Goal: Transaction & Acquisition: Purchase product/service

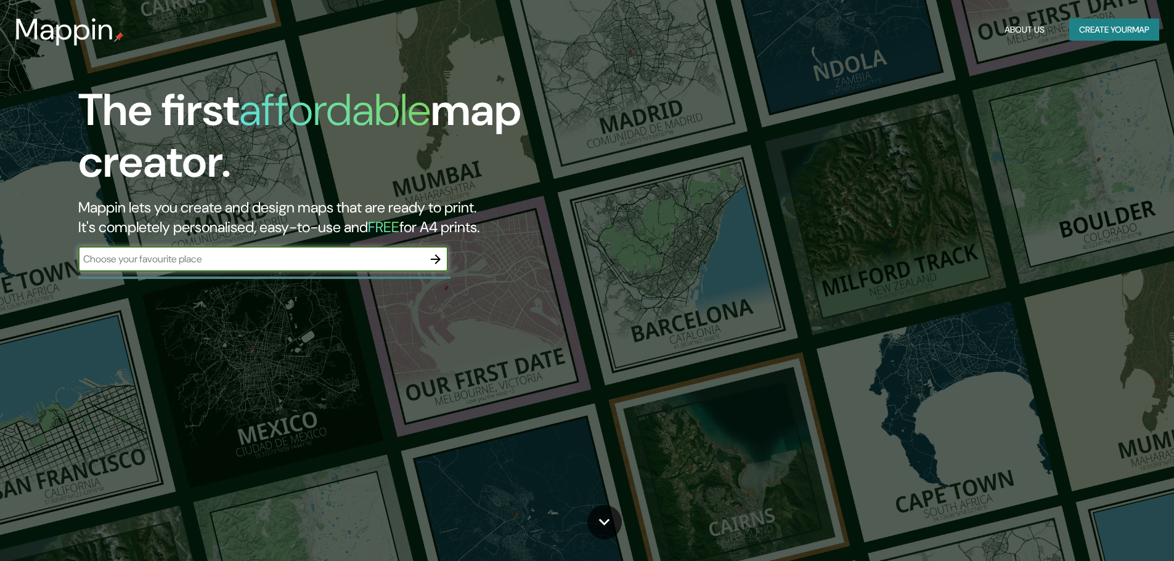
click at [350, 262] on input "text" at bounding box center [250, 259] width 345 height 14
type input "T"
type input "[PERSON_NAME] 548, LEBY"
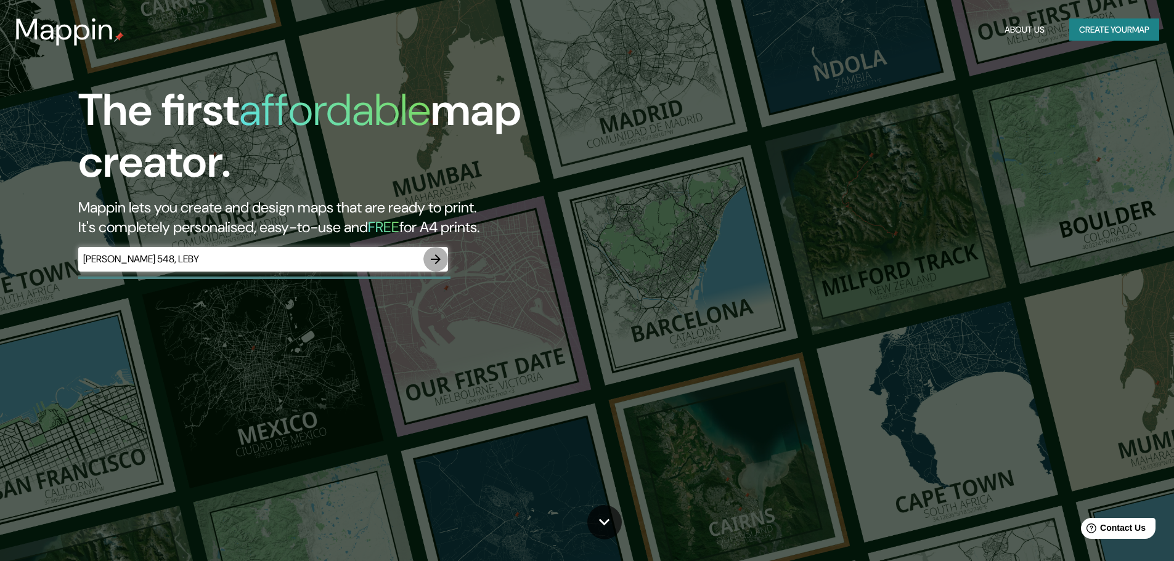
click at [432, 260] on icon "button" at bounding box center [435, 259] width 15 height 15
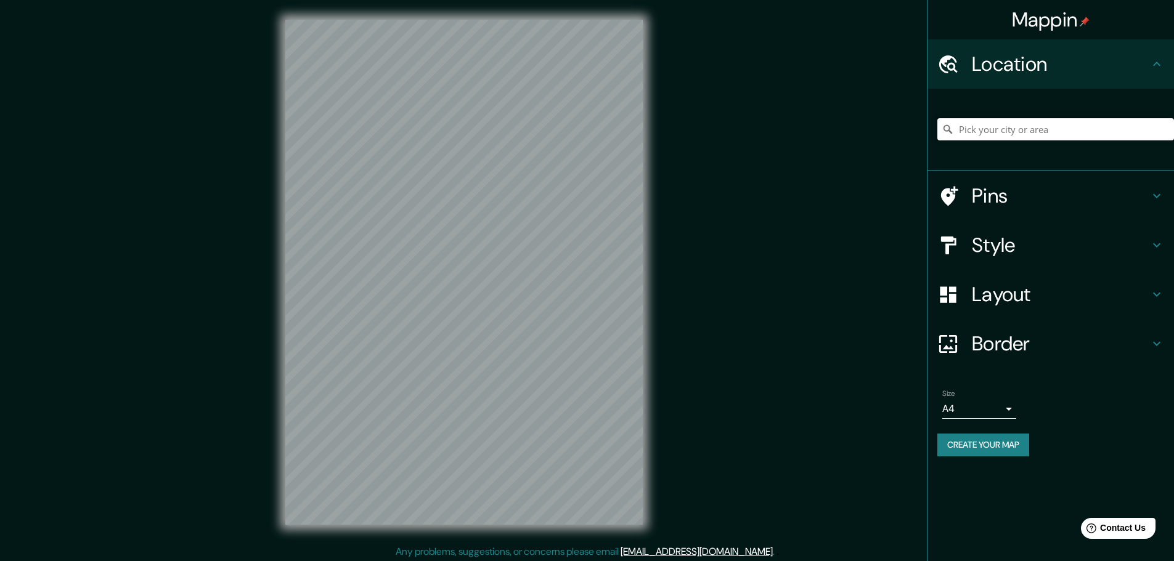
click at [1014, 130] on input "Pick your city or area" at bounding box center [1055, 129] width 237 height 22
type input "K"
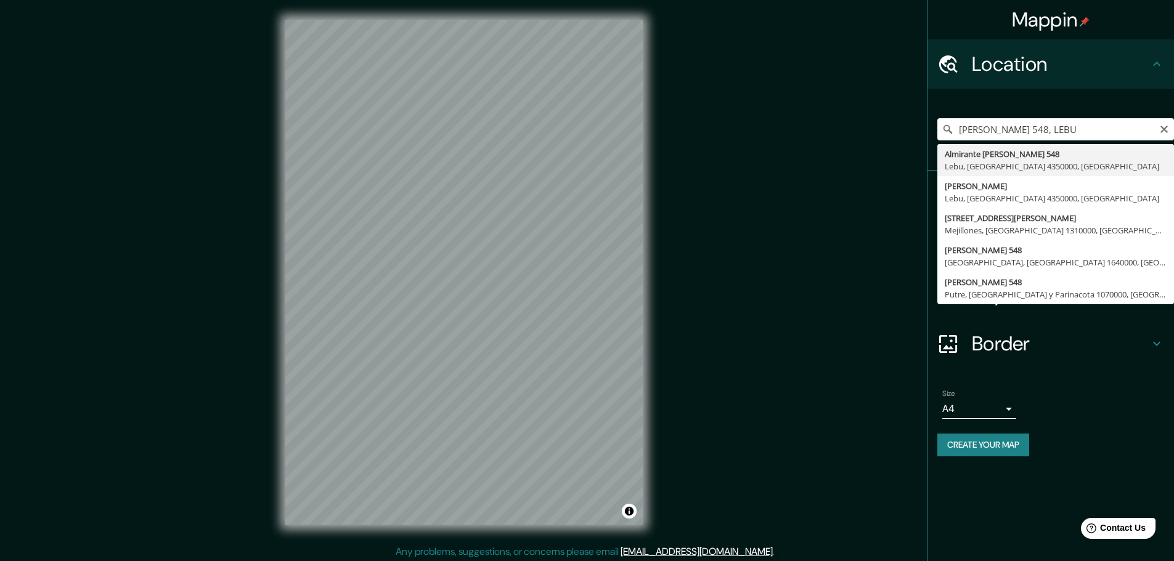
type input "[STREET_ADDRESS][PERSON_NAME]"
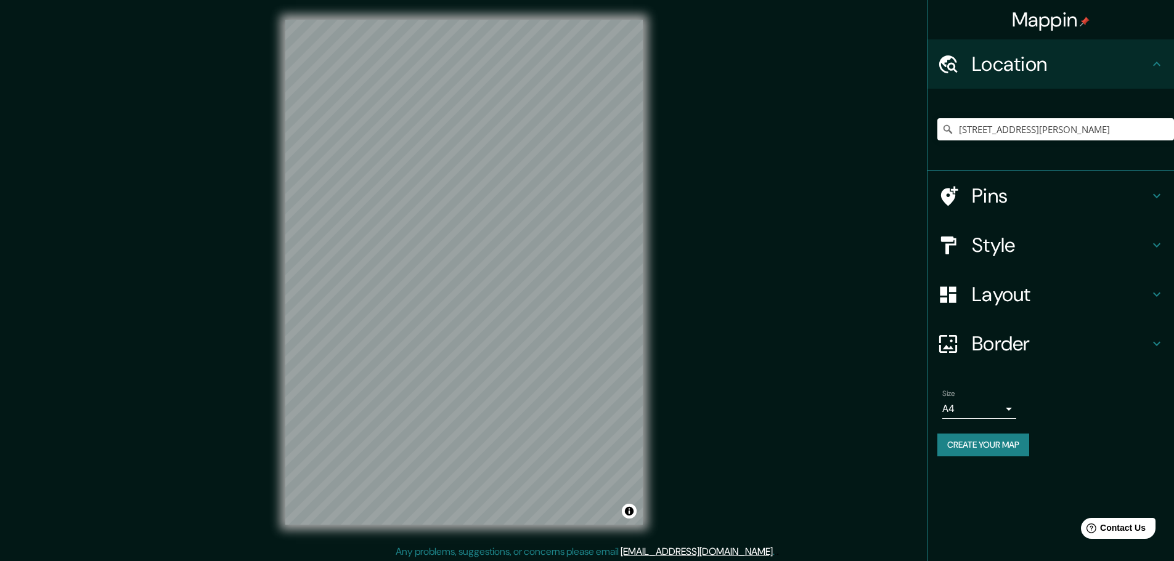
click at [1070, 237] on h4 "Style" at bounding box center [1060, 245] width 177 height 25
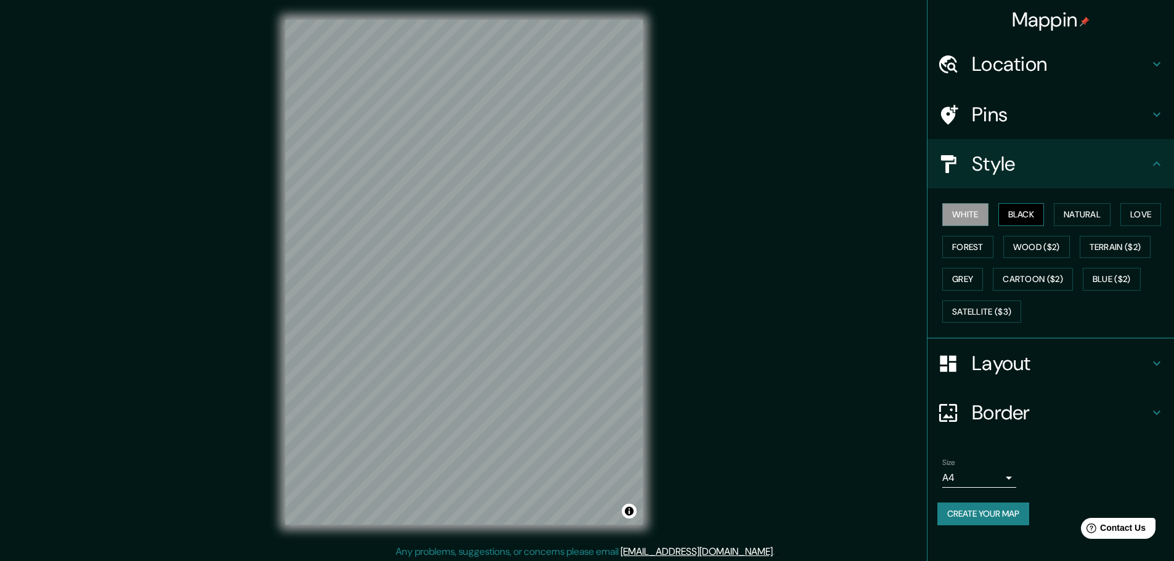
click at [1034, 217] on button "Black" at bounding box center [1021, 214] width 46 height 23
click at [1069, 216] on button "Natural" at bounding box center [1081, 214] width 57 height 23
click at [1115, 216] on div "White Black Natural Love Forest Wood ($2) Terrain ($2) Grey Cartoon ($2) Blue (…" at bounding box center [1055, 262] width 237 height 129
click at [1143, 216] on button "Love" at bounding box center [1140, 214] width 41 height 23
click at [964, 247] on button "Forest" at bounding box center [967, 247] width 51 height 23
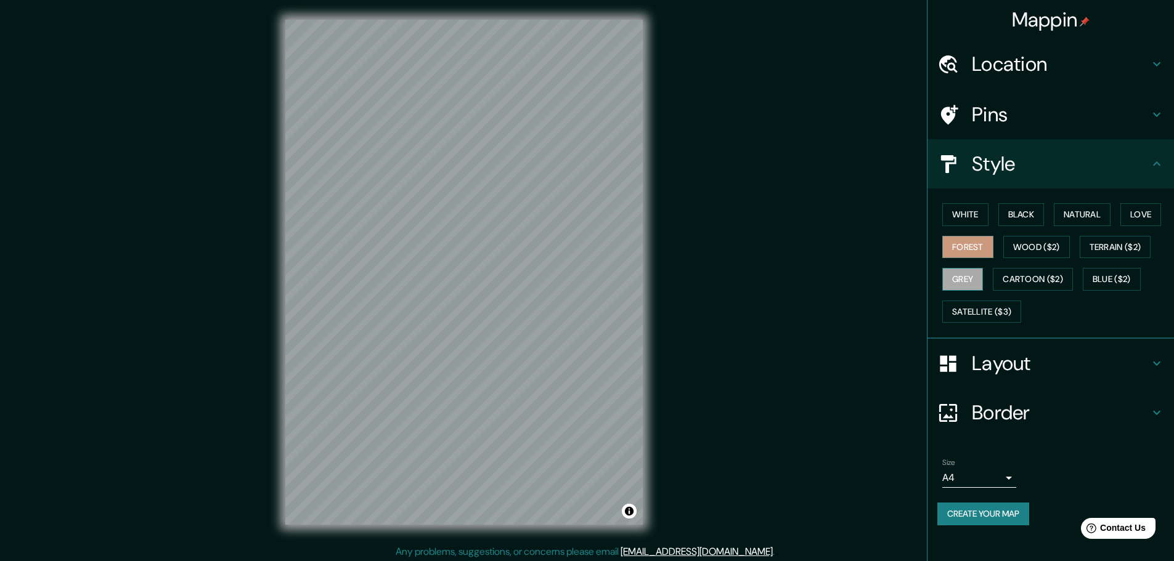
click at [960, 277] on button "Grey" at bounding box center [962, 279] width 41 height 23
click at [1067, 211] on button "Natural" at bounding box center [1081, 214] width 57 height 23
click at [963, 216] on button "White" at bounding box center [965, 214] width 46 height 23
click at [1068, 211] on button "Natural" at bounding box center [1081, 214] width 57 height 23
click at [973, 278] on button "Grey" at bounding box center [962, 279] width 41 height 23
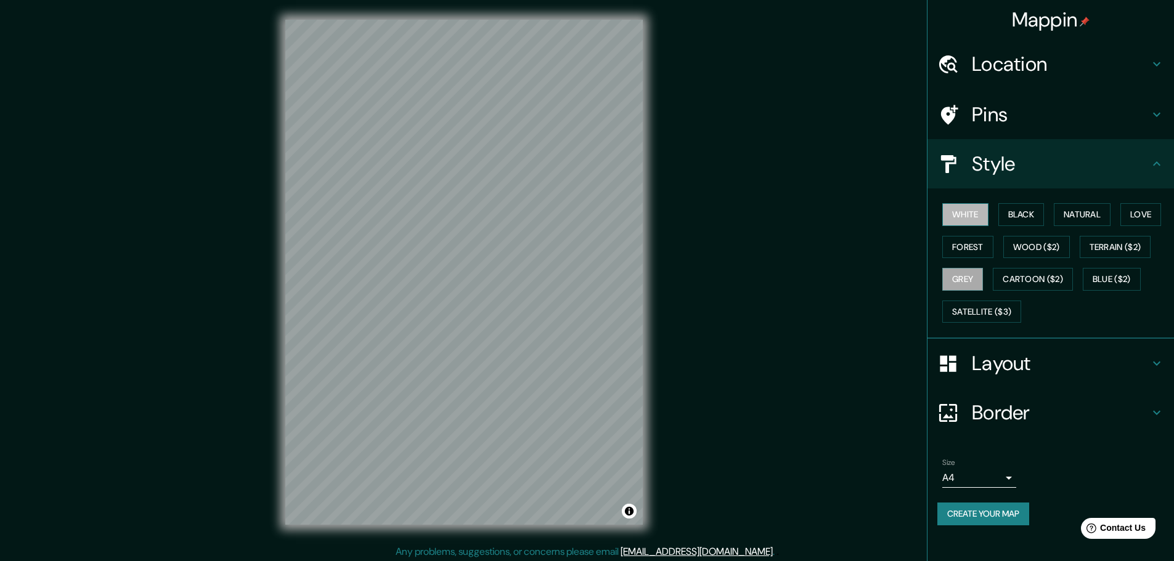
click at [978, 222] on button "White" at bounding box center [965, 214] width 46 height 23
click at [1091, 173] on h4 "Style" at bounding box center [1060, 164] width 177 height 25
click at [1155, 164] on icon at bounding box center [1156, 163] width 7 height 4
click at [1140, 356] on h4 "Layout" at bounding box center [1060, 363] width 177 height 25
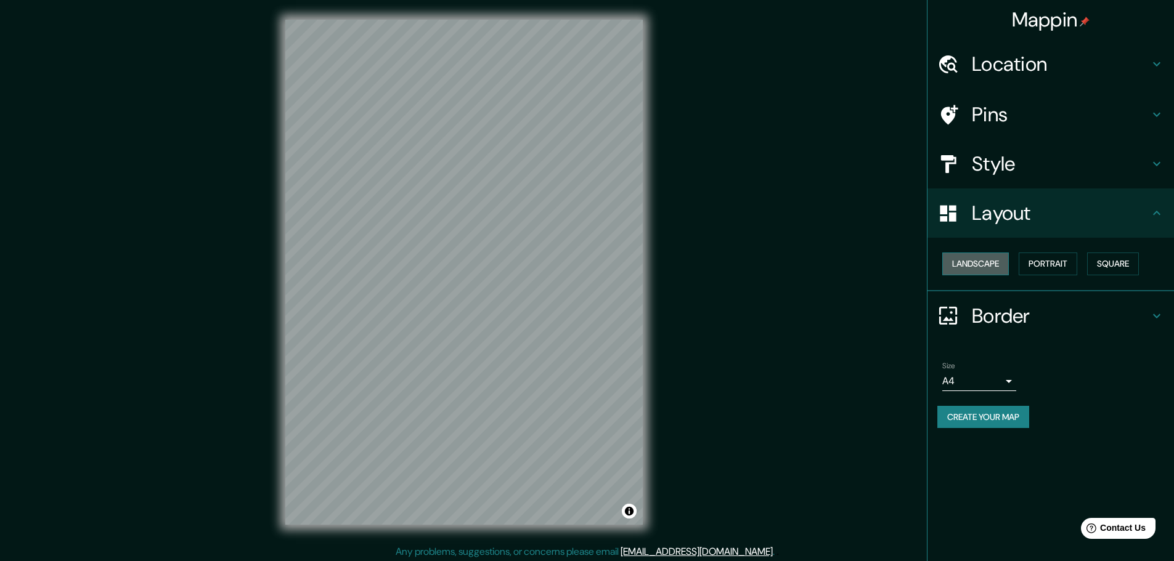
click at [991, 270] on button "Landscape" at bounding box center [975, 264] width 67 height 23
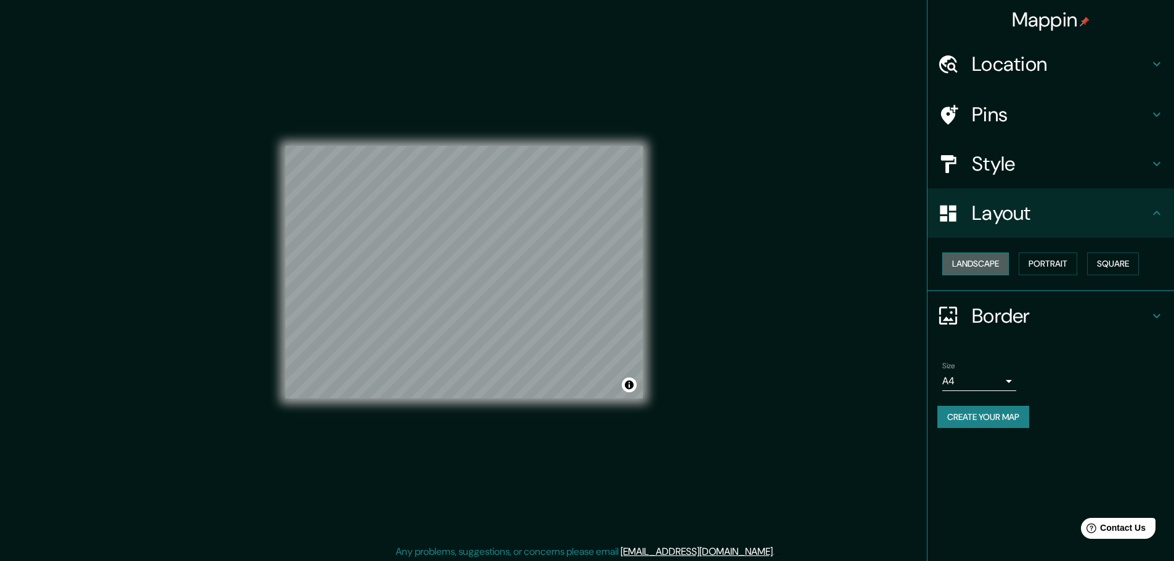
click at [991, 270] on button "Landscape" at bounding box center [975, 264] width 67 height 23
click at [1040, 266] on button "Portrait" at bounding box center [1047, 264] width 59 height 23
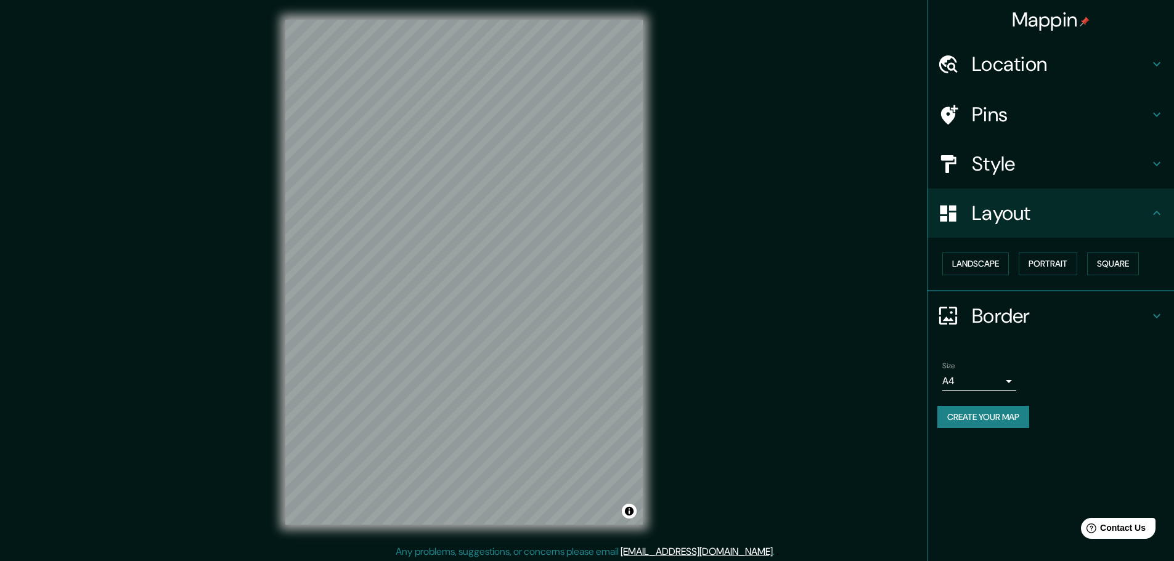
click at [1144, 314] on h4 "Border" at bounding box center [1060, 316] width 177 height 25
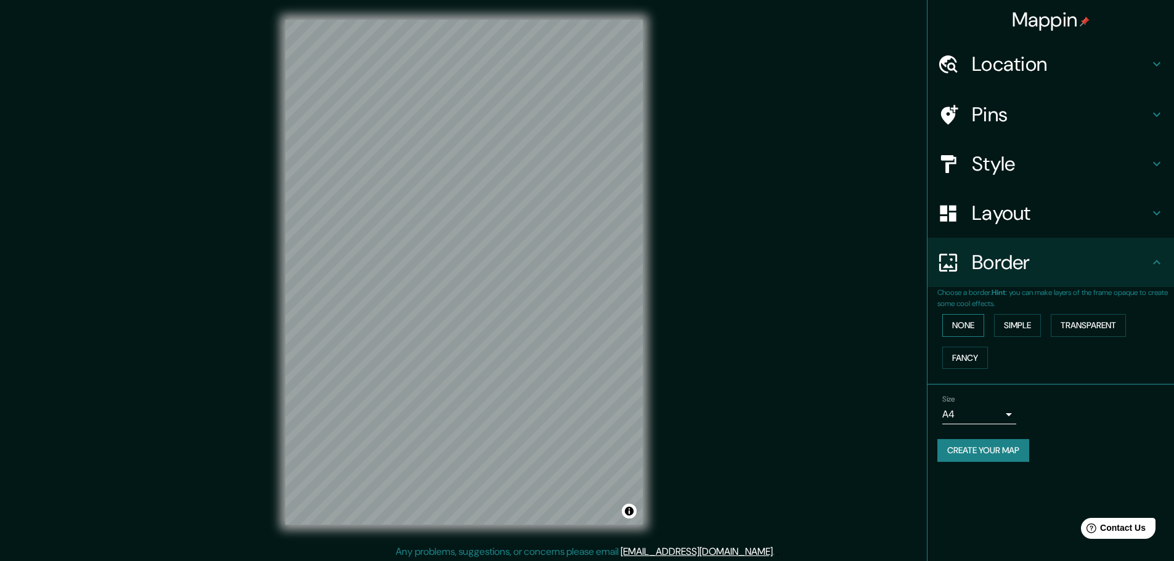
click at [972, 325] on button "None" at bounding box center [963, 325] width 42 height 23
click at [1023, 322] on button "Simple" at bounding box center [1017, 325] width 47 height 23
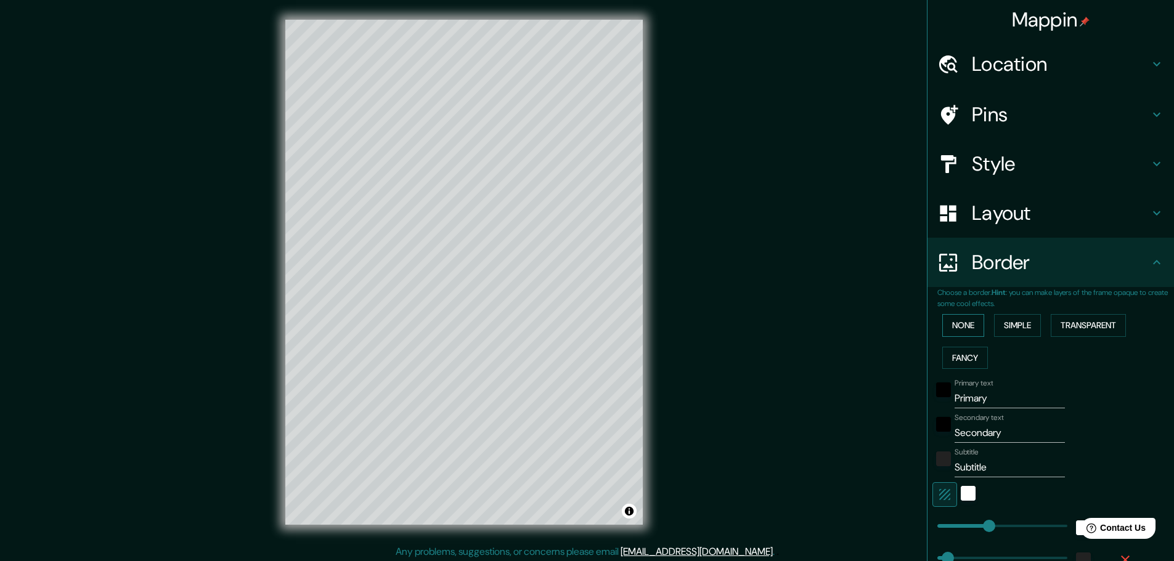
click at [964, 322] on button "None" at bounding box center [963, 325] width 42 height 23
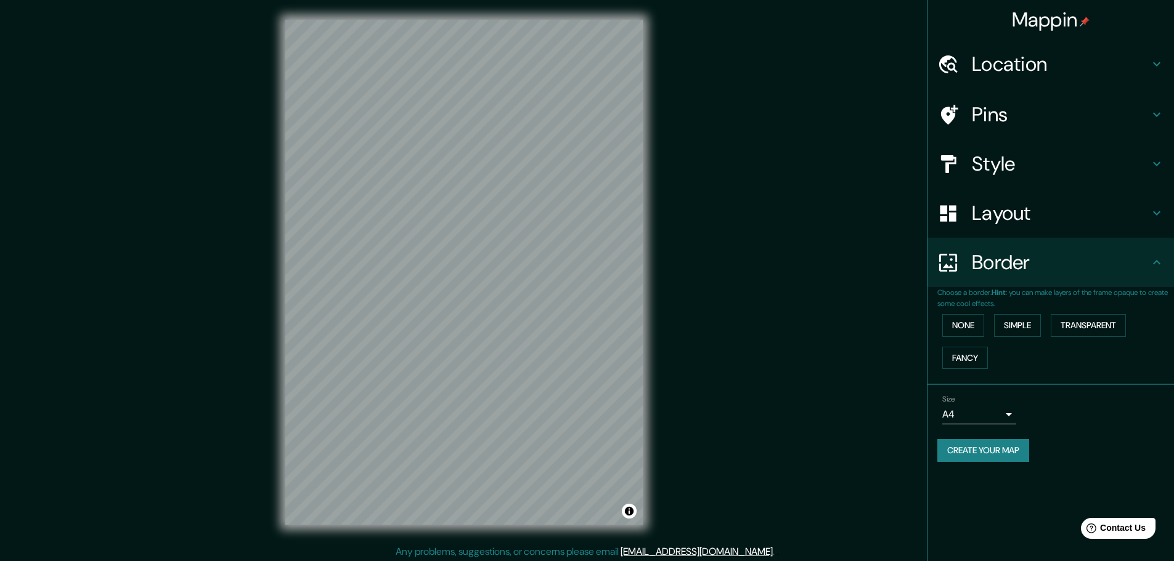
click at [1002, 414] on body "Mappin Location [STREET_ADDRESS][PERSON_NAME] Pins Style Layout Border Choose a…" at bounding box center [587, 280] width 1174 height 561
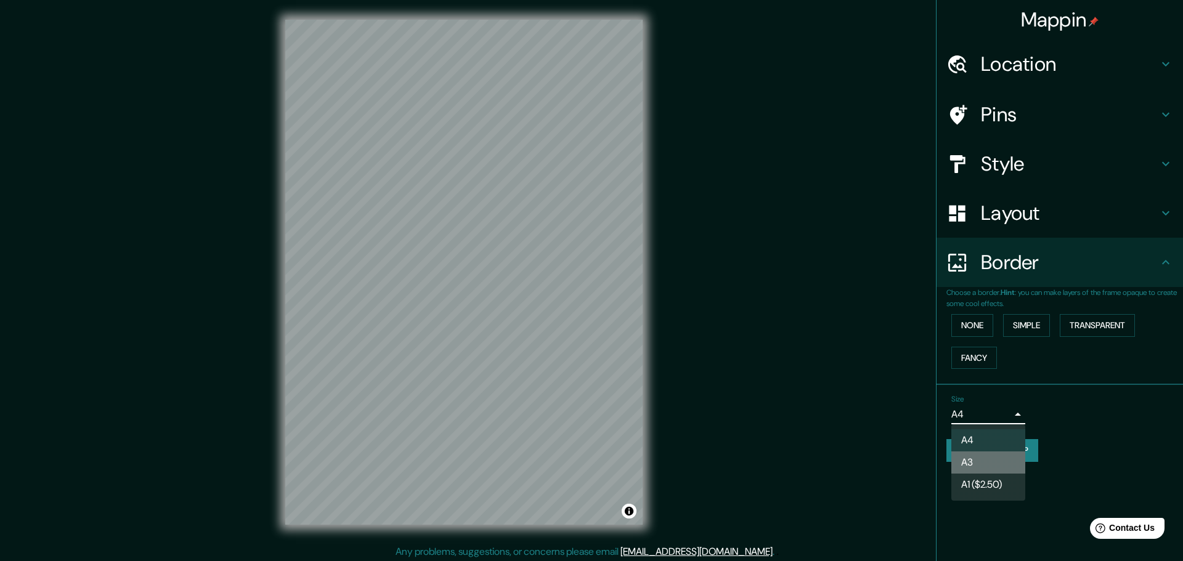
click at [996, 466] on li "A3" at bounding box center [988, 463] width 74 height 22
type input "a4"
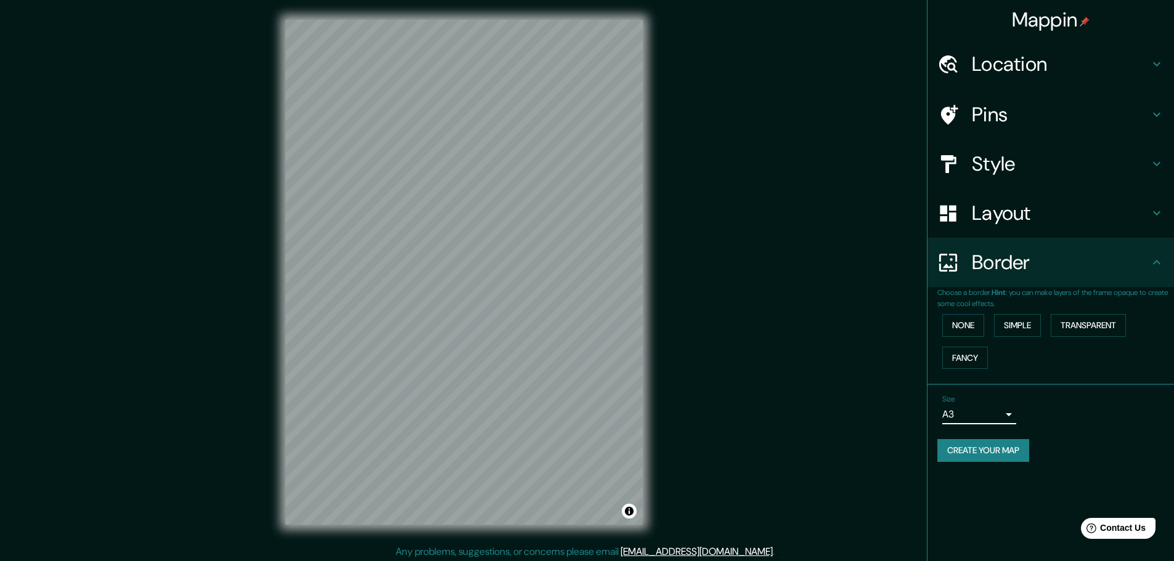
click at [1048, 116] on h4 "Pins" at bounding box center [1060, 114] width 177 height 25
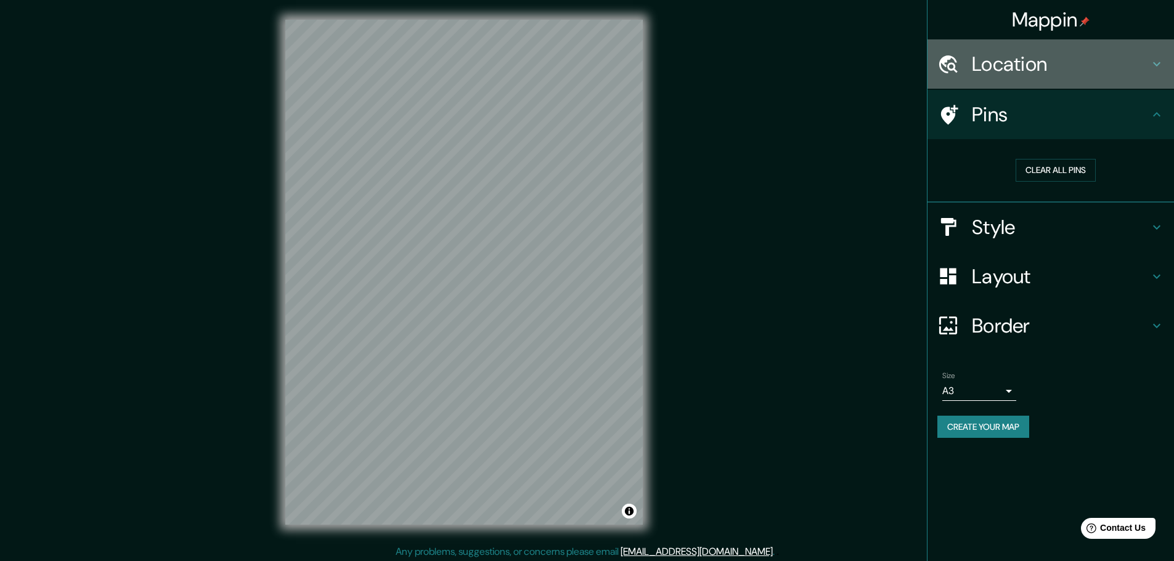
click at [1080, 75] on h4 "Location" at bounding box center [1060, 64] width 177 height 25
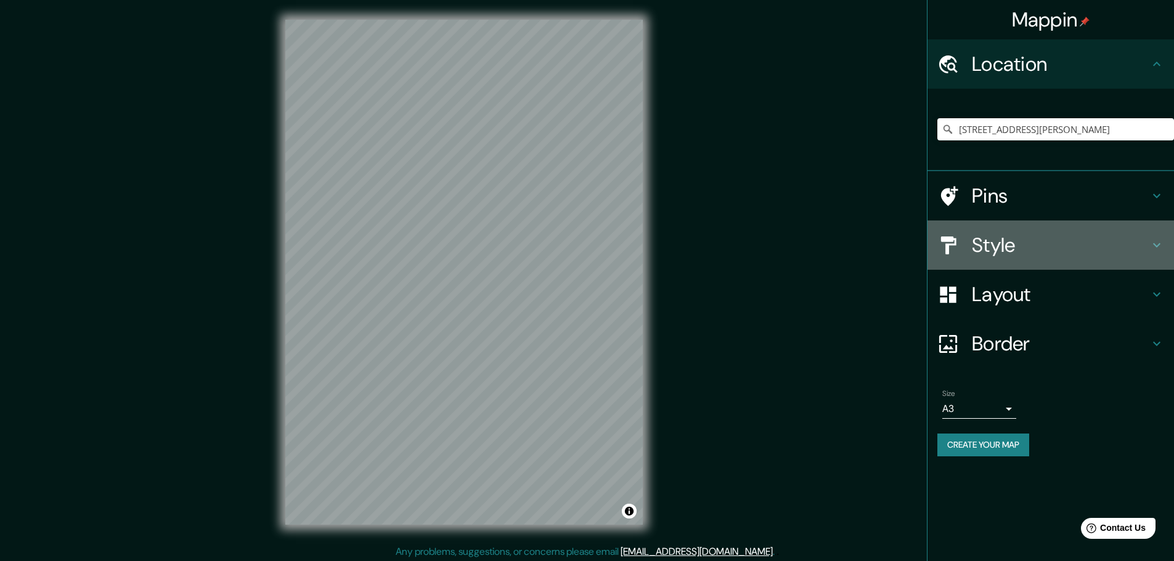
click at [1064, 245] on h4 "Style" at bounding box center [1060, 245] width 177 height 25
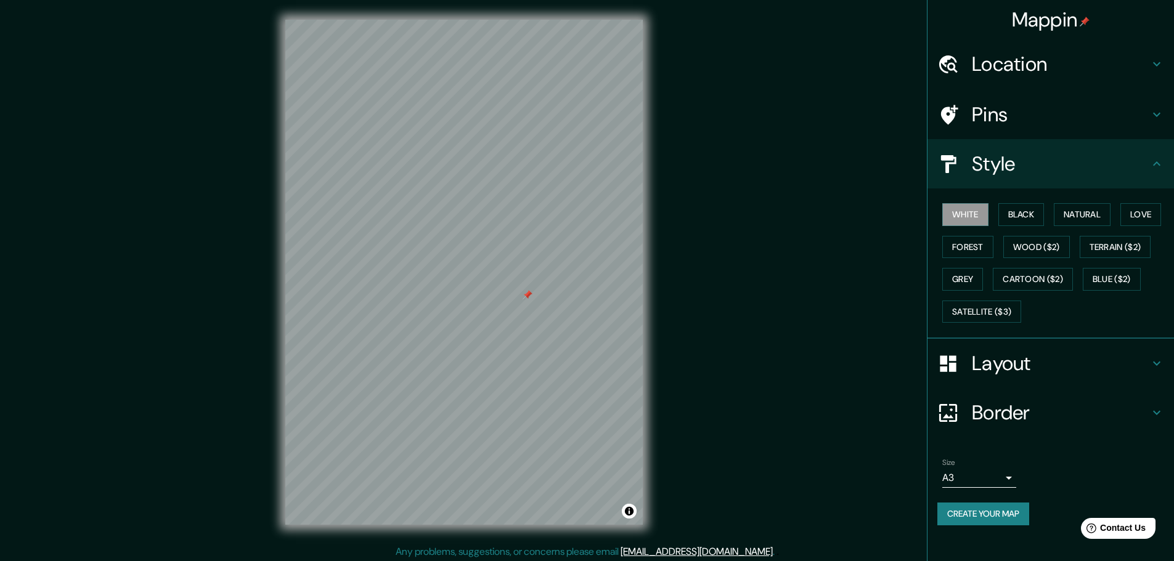
click at [1030, 201] on div "White Black Natural Love Forest Wood ($2) Terrain ($2) Grey Cartoon ($2) Blue (…" at bounding box center [1055, 262] width 237 height 129
click at [1027, 210] on button "Black" at bounding box center [1021, 214] width 46 height 23
click at [1082, 211] on button "Natural" at bounding box center [1081, 214] width 57 height 23
click at [564, 291] on div at bounding box center [565, 293] width 10 height 10
click at [580, 288] on div at bounding box center [578, 285] width 10 height 10
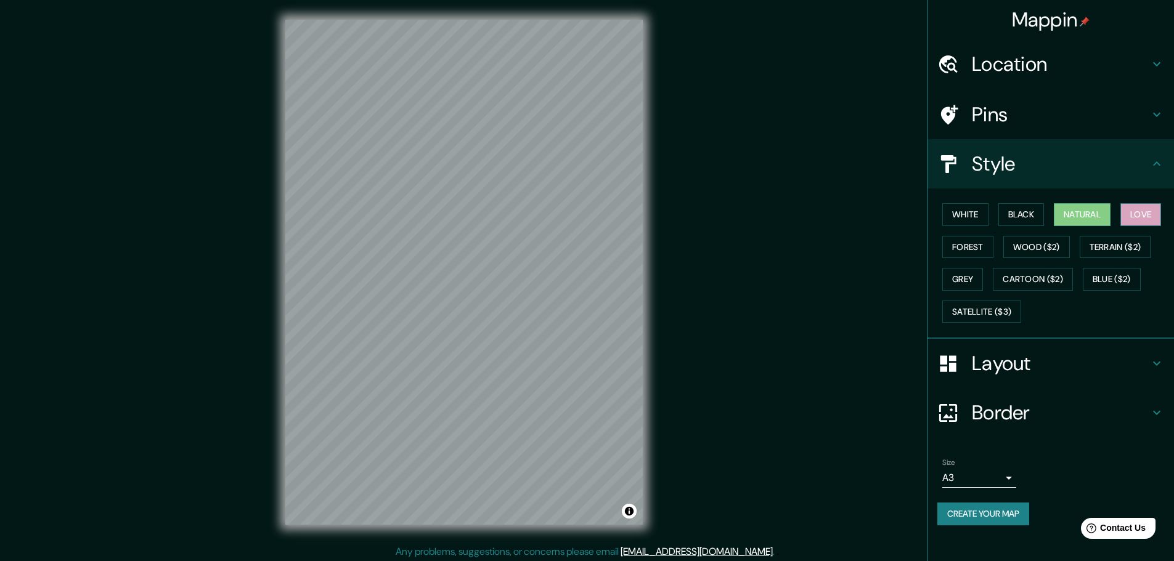
click at [1152, 213] on button "Love" at bounding box center [1140, 214] width 41 height 23
click at [1071, 211] on button "Natural" at bounding box center [1081, 214] width 57 height 23
click at [975, 214] on button "White" at bounding box center [965, 214] width 46 height 23
